Goal: Information Seeking & Learning: Learn about a topic

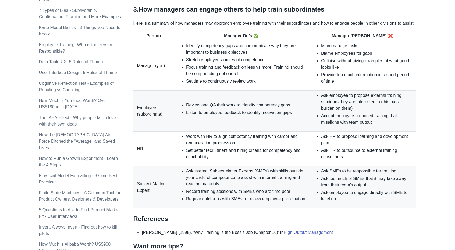
scroll to position [394, 0]
click at [202, 105] on li "Review and QA their work to identify competency gaps" at bounding box center [245, 105] width 119 height 6
click at [204, 110] on li "Listen to employee feedback to identify motivation gaps" at bounding box center [245, 112] width 119 height 6
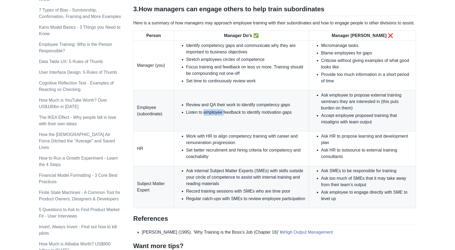
click at [204, 110] on li "Listen to employee feedback to identify motivation gaps" at bounding box center [245, 112] width 119 height 6
click at [206, 110] on li "Listen to employee feedback to identify motivation gaps" at bounding box center [245, 112] width 119 height 6
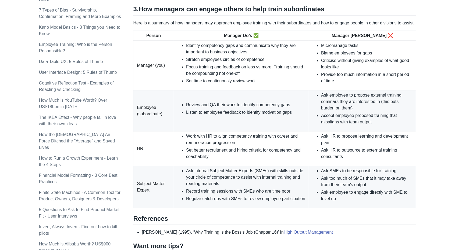
click at [305, 104] on li "Review and QA their work to identify competency gaps" at bounding box center [245, 105] width 119 height 6
click at [345, 96] on li "Ask employee to propose external training seminars they are interested in (this…" at bounding box center [366, 101] width 91 height 19
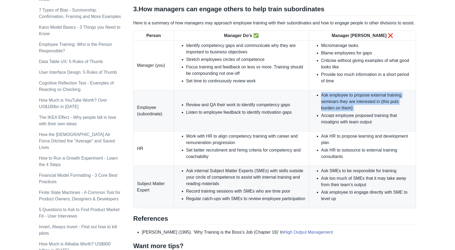
click at [345, 96] on li "Ask employee to propose external training seminars they are interested in (this…" at bounding box center [366, 101] width 91 height 19
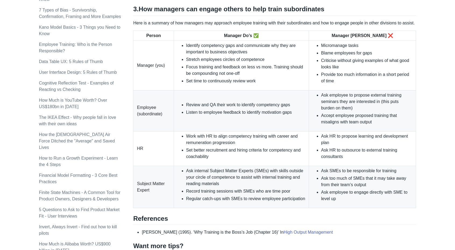
click at [327, 116] on li "Accept employee proposed training that misaligns with team output" at bounding box center [366, 119] width 91 height 13
click at [350, 116] on li "Accept employee proposed training that misaligns with team output" at bounding box center [366, 119] width 91 height 13
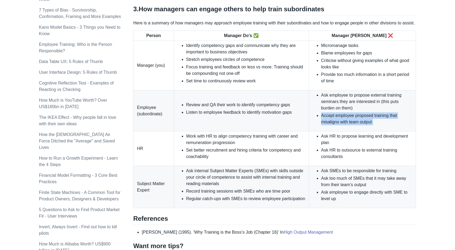
click at [350, 116] on li "Accept employee proposed training that misaligns with team output" at bounding box center [366, 119] width 91 height 13
click at [330, 104] on li "Ask employee to propose external training seminars they are interested in (this…" at bounding box center [366, 101] width 91 height 19
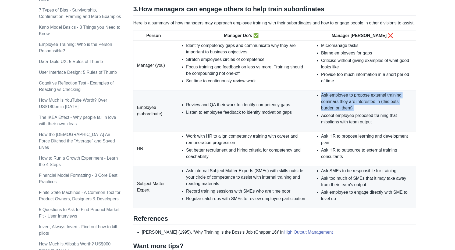
click at [330, 104] on li "Ask employee to propose external training seminars they are interested in (this…" at bounding box center [366, 101] width 91 height 19
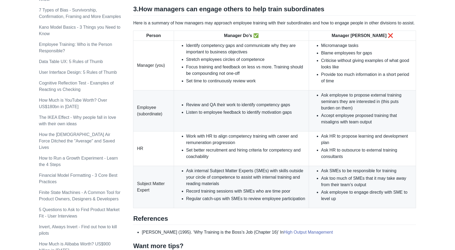
click at [330, 78] on li "Provide too much information in a short period of time" at bounding box center [366, 77] width 91 height 13
click at [335, 55] on li "Blame employees for gaps" at bounding box center [366, 53] width 91 height 6
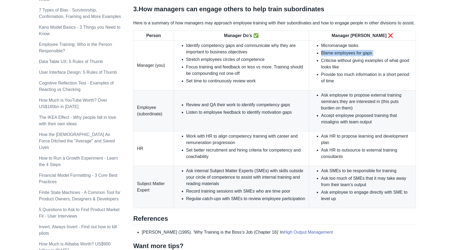
click at [335, 55] on li "Blame employees for gaps" at bounding box center [366, 53] width 91 height 6
click at [334, 60] on li "Criticise without giving examples of what good looks like" at bounding box center [366, 63] width 91 height 13
click at [329, 68] on li "Criticise without giving examples of what good looks like" at bounding box center [366, 63] width 91 height 13
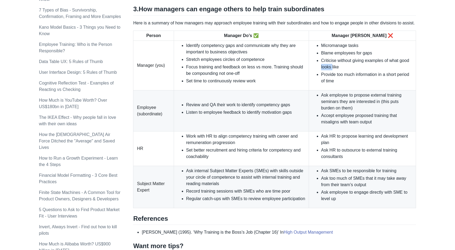
click at [329, 68] on li "Criticise without giving examples of what good looks like" at bounding box center [366, 63] width 91 height 13
click at [330, 78] on li "Provide too much information in a short period of time" at bounding box center [366, 77] width 91 height 13
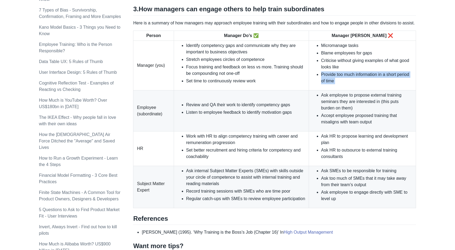
click at [322, 84] on td "Micromanage tasks Blame employees for gaps Criticise without giving examples of…" at bounding box center [362, 66] width 107 height 50
click at [211, 50] on li "Identify competency gaps and communicate why they are important to business obj…" at bounding box center [245, 48] width 119 height 13
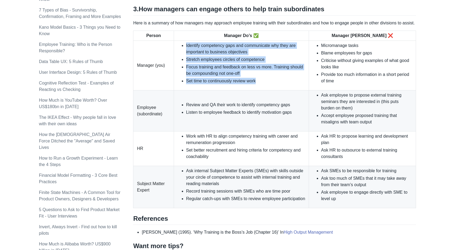
drag, startPoint x: 184, startPoint y: 44, endPoint x: 283, endPoint y: 81, distance: 105.7
click at [283, 81] on ul "Identify competency gaps and communicate why they are important to business obj…" at bounding box center [241, 63] width 128 height 42
click at [283, 81] on li "Set time to continuously review work" at bounding box center [245, 81] width 119 height 6
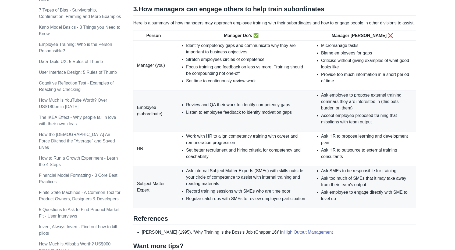
click at [283, 81] on li "Set time to continuously review work" at bounding box center [245, 81] width 119 height 6
click at [278, 65] on li "Focus training and feedback on less vs more. Training should be compounding not…" at bounding box center [245, 70] width 119 height 13
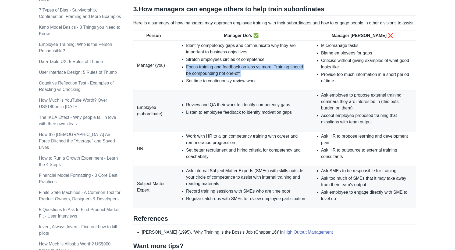
click at [244, 66] on li "Focus training and feedback on less vs more. Training should be compounding not…" at bounding box center [245, 70] width 119 height 13
click at [249, 69] on li "Focus training and feedback on less vs more. Training should be compounding not…" at bounding box center [245, 70] width 119 height 13
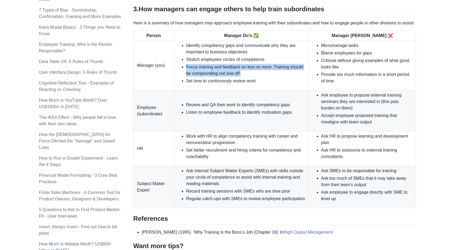
click at [249, 69] on li "Focus training and feedback on less vs more. Training should be compounding not…" at bounding box center [245, 70] width 119 height 13
click at [224, 69] on li "Focus training and feedback on less vs more. Training should be compounding not…" at bounding box center [245, 70] width 119 height 13
click at [235, 72] on li "Focus training and feedback on less vs more. Training should be compounding not…" at bounding box center [245, 70] width 119 height 13
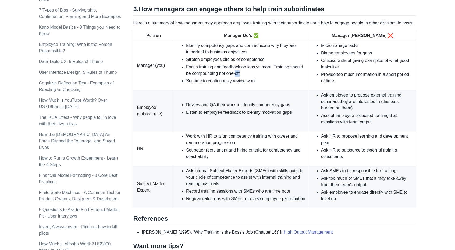
click at [235, 72] on li "Focus training and feedback on less vs more. Training should be compounding not…" at bounding box center [245, 70] width 119 height 13
click at [214, 78] on li "Set time to continuously review work" at bounding box center [245, 81] width 119 height 6
